Goal: Find specific page/section: Find specific page/section

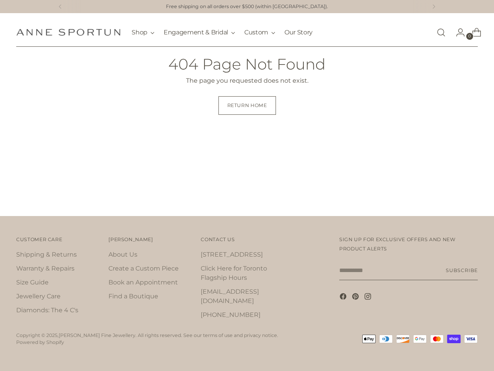
click at [247, 185] on div "Great News! No tariffs are applicable for our [DEMOGRAPHIC_DATA] customers! Fre…" at bounding box center [247, 185] width 494 height 371
click at [59, 7] on icon at bounding box center [60, 7] width 2 height 4
click at [435, 7] on icon at bounding box center [434, 7] width 2 height 4
click at [247, 7] on div "Make an Appointment to try on that incredible engagement ring you have your eye…" at bounding box center [247, 6] width 494 height 13
click at [30, 146] on div "Great News! No tariffs are applicable for our [DEMOGRAPHIC_DATA] customers! Fre…" at bounding box center [247, 185] width 494 height 371
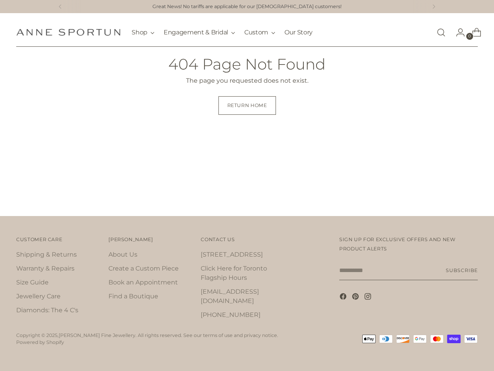
click at [226, 258] on link "[STREET_ADDRESS]" at bounding box center [232, 254] width 62 height 7
click at [221, 311] on link "[PHONE_NUMBER]" at bounding box center [231, 314] width 60 height 7
click at [247, 185] on div "Great News! No tariffs are applicable for our [DEMOGRAPHIC_DATA] customers! Fre…" at bounding box center [247, 185] width 494 height 371
click at [379, 126] on div "Great News! No tariffs are applicable for our [DEMOGRAPHIC_DATA] customers! Fre…" at bounding box center [247, 185] width 494 height 371
